Goal: Task Accomplishment & Management: Complete application form

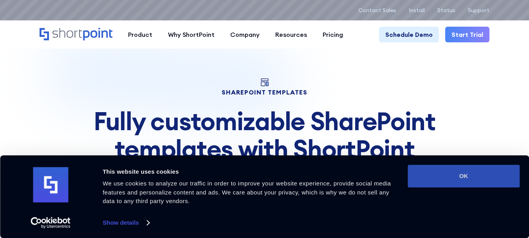
click at [463, 177] on button "OK" at bounding box center [464, 176] width 112 height 23
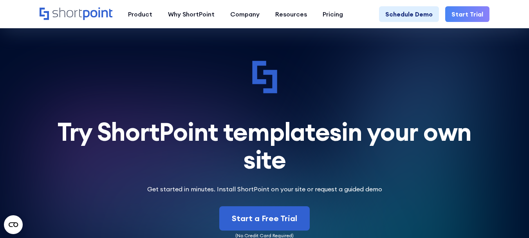
scroll to position [4568, 0]
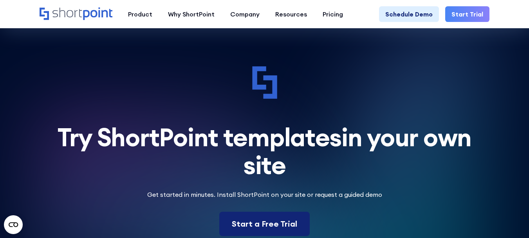
click at [254, 218] on div "Start a Free Trial" at bounding box center [264, 224] width 65 height 12
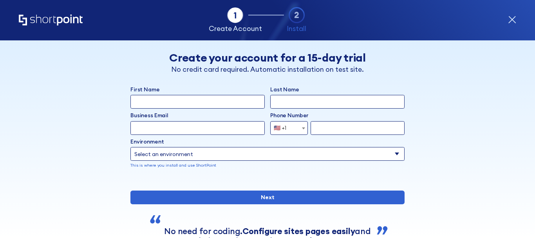
click at [153, 103] on input "First Name" at bounding box center [197, 102] width 134 height 14
paste input "[PERSON_NAME]"
type input "[PERSON_NAME]"
click at [310, 103] on input "Last Name" at bounding box center [337, 102] width 134 height 14
paste input "[PERSON_NAME]"
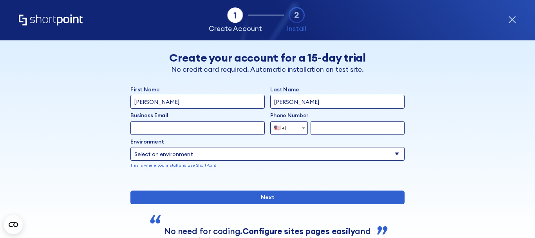
type input "[PERSON_NAME]"
click at [197, 129] on input "Business Email" at bounding box center [197, 128] width 134 height 14
paste input "[EMAIL_ADDRESS][DOMAIN_NAME]"
type input "[EMAIL_ADDRESS][DOMAIN_NAME]"
click at [315, 127] on input "form" at bounding box center [358, 128] width 94 height 14
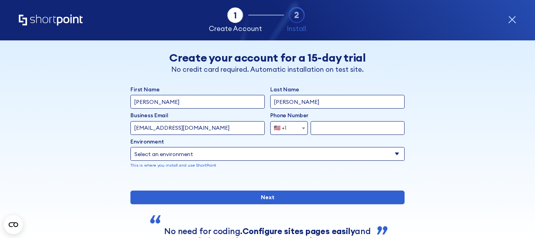
paste input "[PHONE_NUMBER]"
type input "[PHONE_NUMBER]"
click at [378, 154] on select "Select an environment Microsoft 365 SharePoint Online SharePoint Subscription E…" at bounding box center [267, 154] width 274 height 14
select select "Microsoft 365"
click at [130, 147] on select "Select an environment Microsoft 365 SharePoint Online SharePoint Subscription E…" at bounding box center [267, 154] width 274 height 14
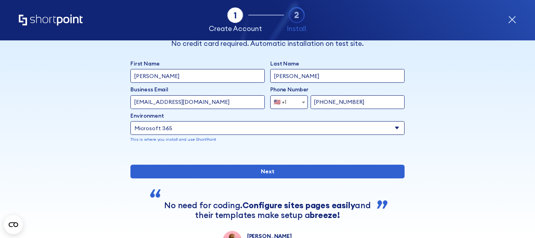
scroll to position [78, 0]
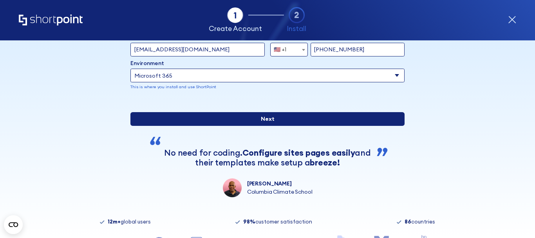
click at [268, 126] on input "Next" at bounding box center [267, 119] width 274 height 14
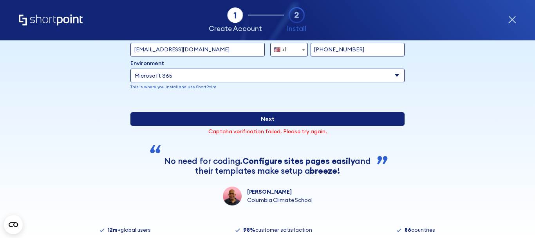
click at [272, 126] on input "Next" at bounding box center [267, 119] width 274 height 14
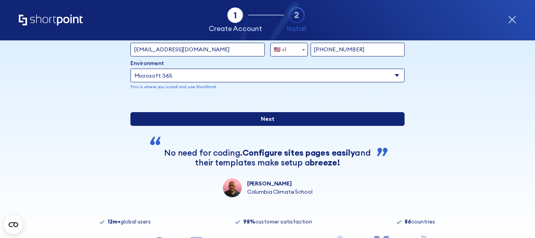
scroll to position [39, 0]
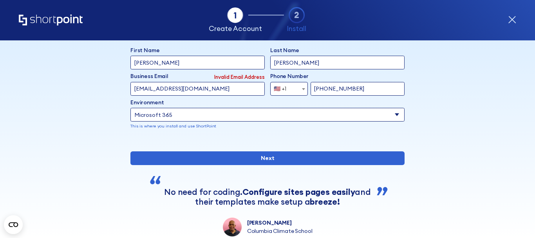
click at [180, 89] on input "[EMAIL_ADDRESS][DOMAIN_NAME]" at bounding box center [197, 89] width 134 height 14
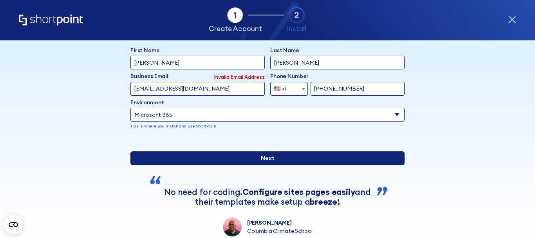
type input "[EMAIL_ADDRESS][DOMAIN_NAME]"
click at [237, 165] on input "Next" at bounding box center [267, 158] width 274 height 14
